Goal: Complete application form

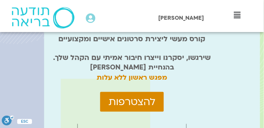
scroll to position [47, 0]
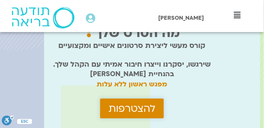
click at [132, 106] on span "להצטרפות" at bounding box center [132, 108] width 47 height 11
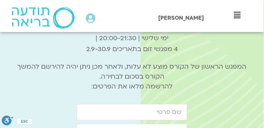
scroll to position [2583, 0]
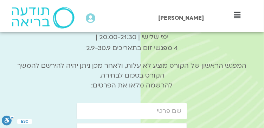
click at [93, 103] on input "firstname" at bounding box center [132, 111] width 111 height 16
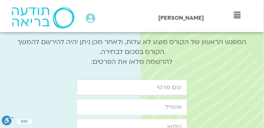
click at [163, 79] on input "firstname" at bounding box center [132, 87] width 111 height 16
type input "[DEMOGRAPHIC_DATA]"
type input "[EMAIL_ADDRESS][DOMAIN_NAME]"
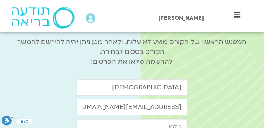
type input "0528871986"
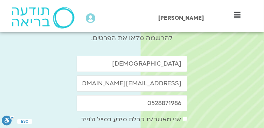
scroll to position [2653, 0]
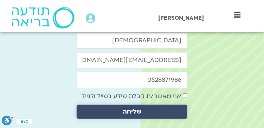
click at [135, 108] on span "שליחה" at bounding box center [132, 111] width 19 height 7
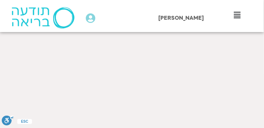
scroll to position [375, 0]
